Goal: Find specific page/section: Find specific page/section

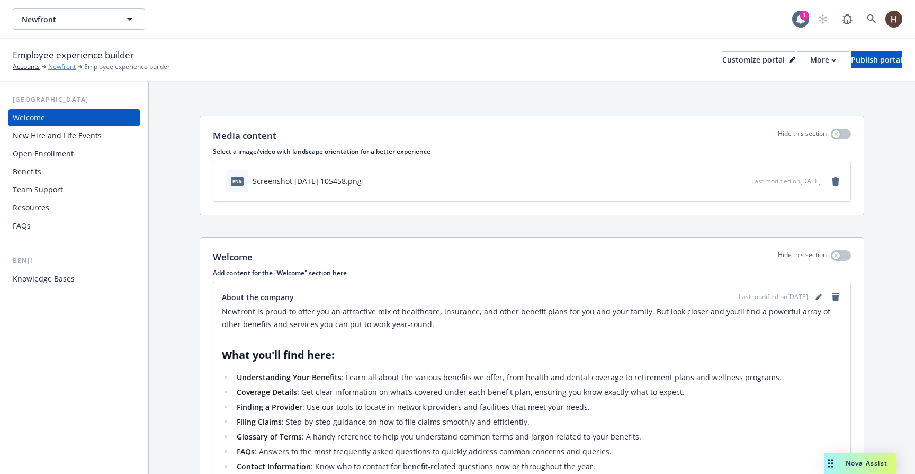
click at [69, 66] on link "Newfront" at bounding box center [62, 67] width 28 height 10
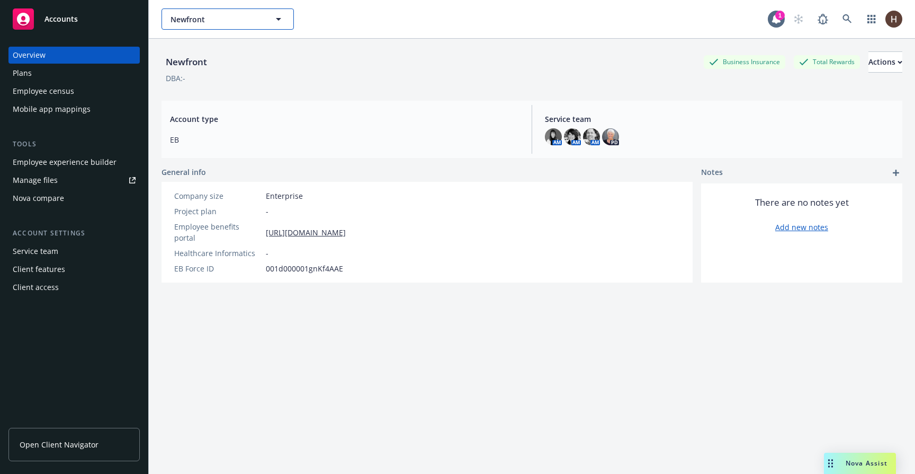
click at [246, 21] on span "Newfront" at bounding box center [217, 19] width 92 height 11
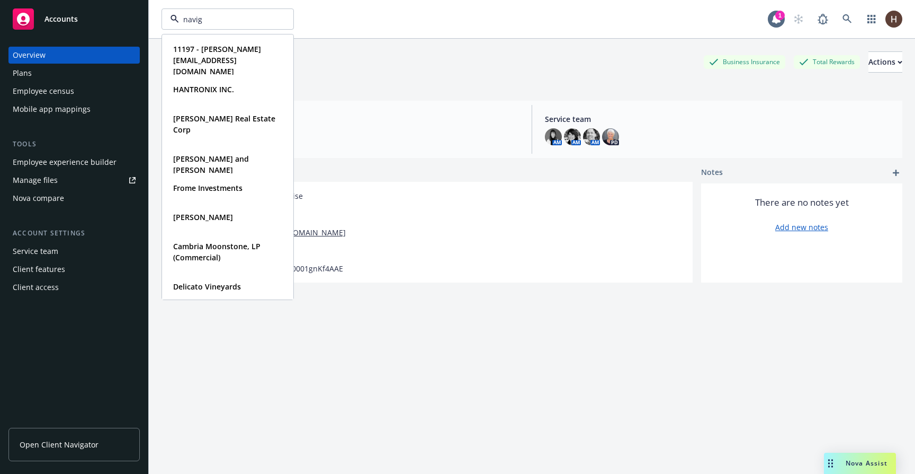
type input "naviga"
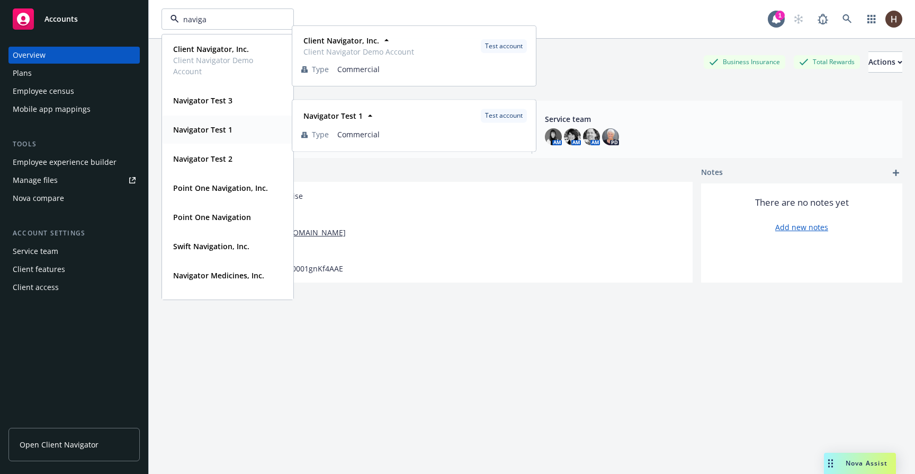
click at [224, 125] on strong "Navigator Test 1" at bounding box center [202, 129] width 59 height 10
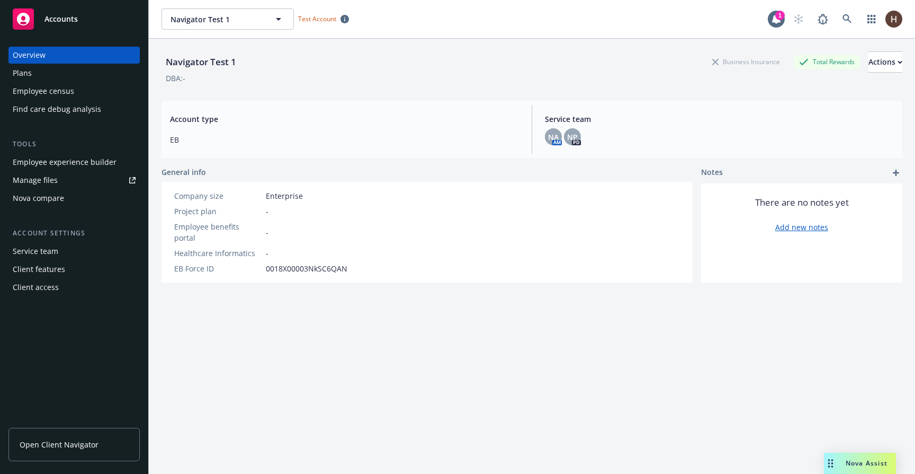
click at [105, 75] on div "Plans" at bounding box center [74, 73] width 123 height 17
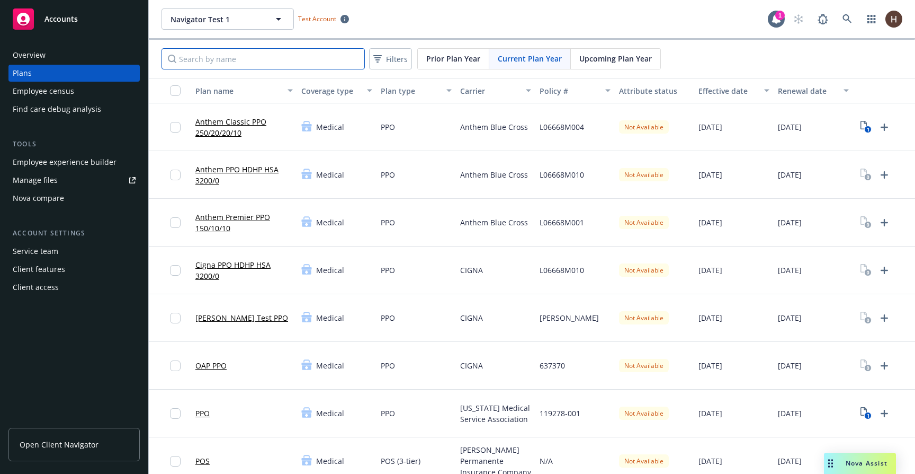
click at [310, 57] on input "Search by name" at bounding box center [263, 58] width 203 height 21
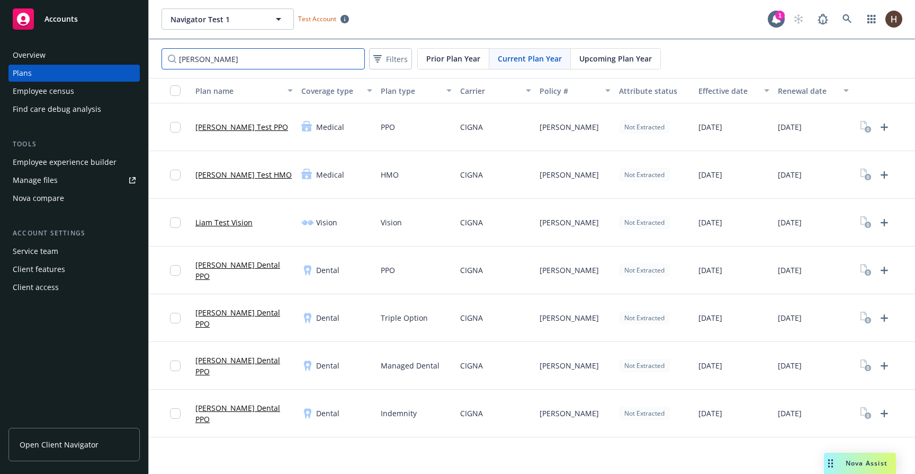
type input "[PERSON_NAME]"
click at [230, 130] on link "Liam Test PPO" at bounding box center [241, 126] width 93 height 11
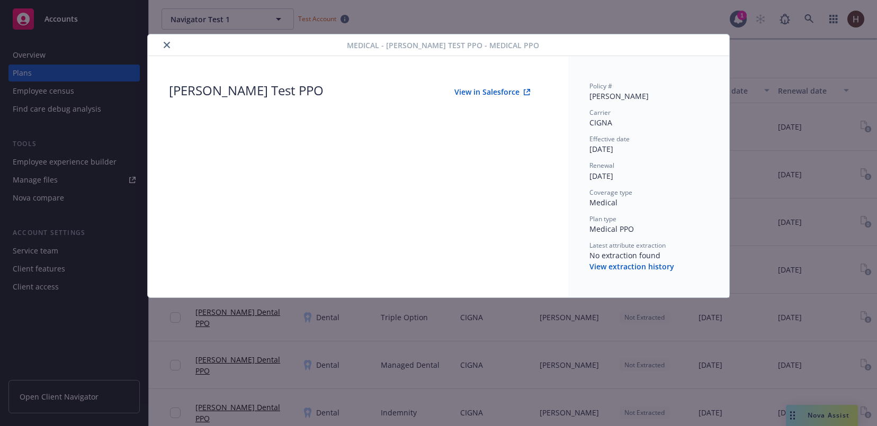
click at [761, 63] on div "Medical - Liam Test PPO - Medical PPO Liam Test PPO View in Salesforce Policy #…" at bounding box center [438, 213] width 877 height 426
click at [165, 46] on icon "close" at bounding box center [167, 45] width 6 height 6
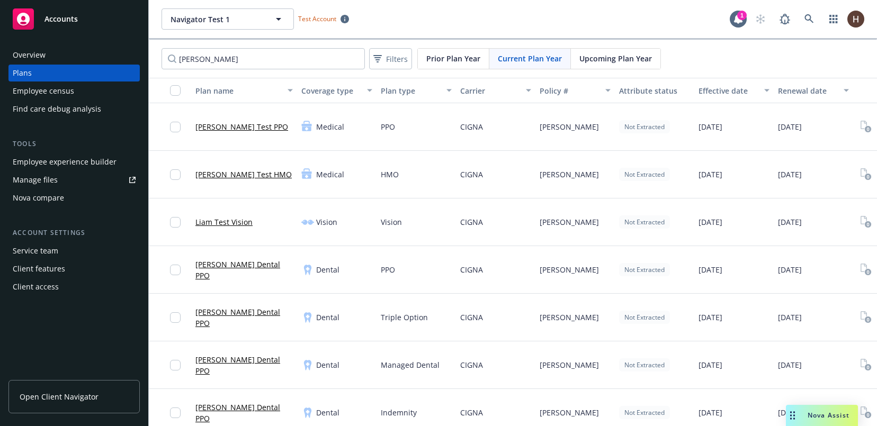
click at [237, 125] on link "Liam Test PPO" at bounding box center [241, 126] width 93 height 11
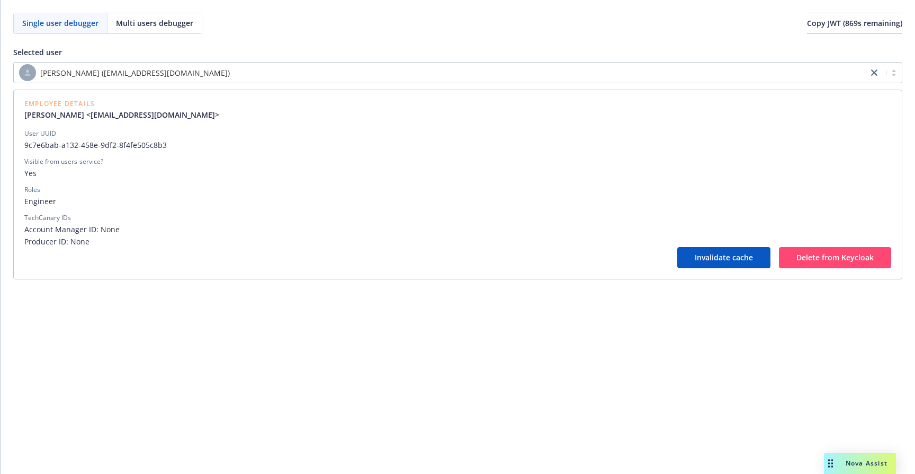
click at [497, 361] on div "Single user debugger Multi users debugger Copy JWT ( 869 s remaining) Selected …" at bounding box center [458, 237] width 915 height 474
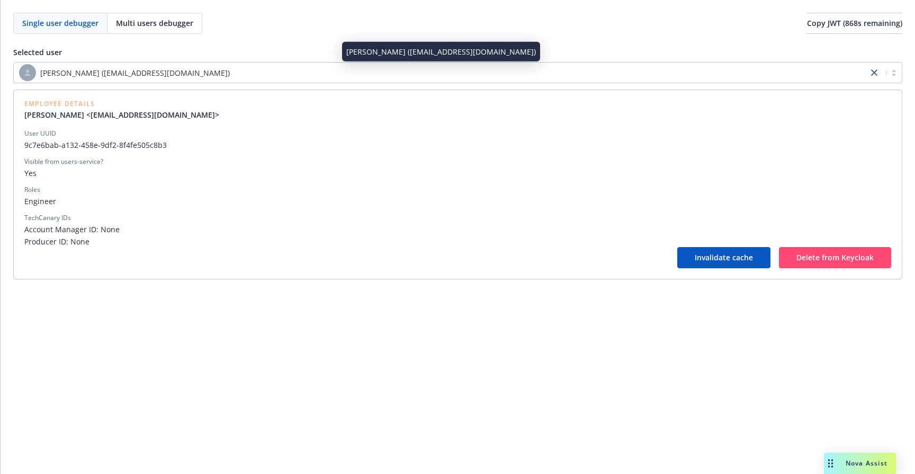
click at [347, 79] on div "[PERSON_NAME] ([EMAIL_ADDRESS][DOMAIN_NAME])" at bounding box center [441, 72] width 844 height 17
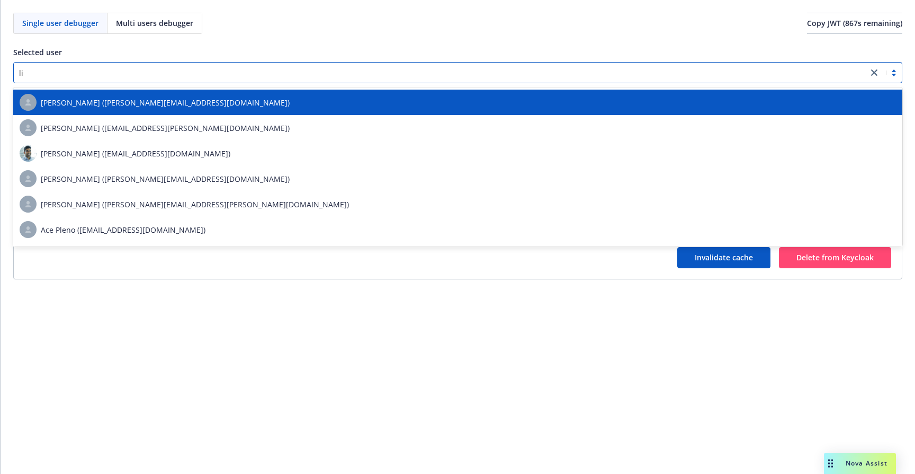
type input "[PERSON_NAME]"
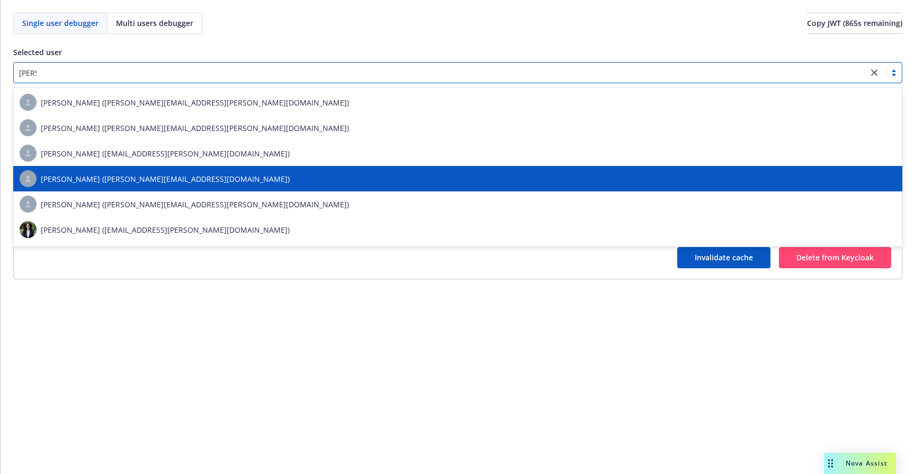
click at [199, 177] on span "[PERSON_NAME] ([PERSON_NAME][EMAIL_ADDRESS][DOMAIN_NAME])" at bounding box center [165, 178] width 249 height 11
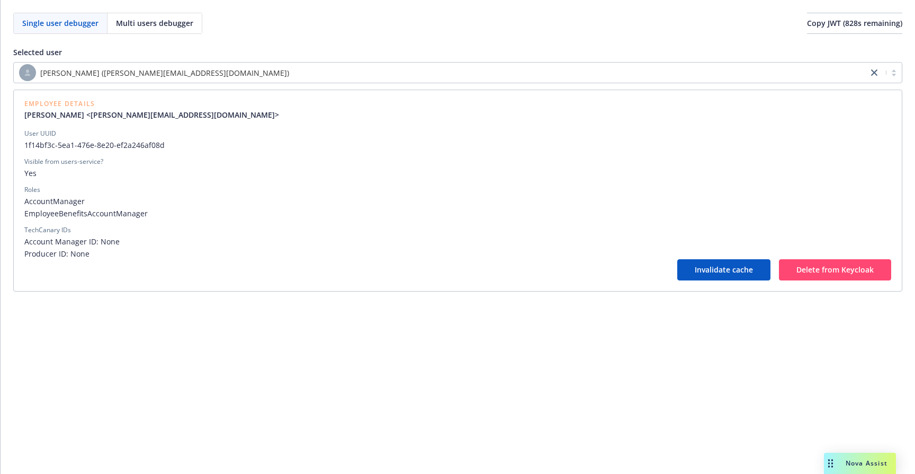
click at [131, 141] on span "1f14bf3c-5ea1-476e-8e20-ef2a246af08d" at bounding box center [457, 144] width 867 height 11
copy span "1f14bf3c-5ea1-476e-8e20-ef2a246af08d"
